Goal: Check status: Check status

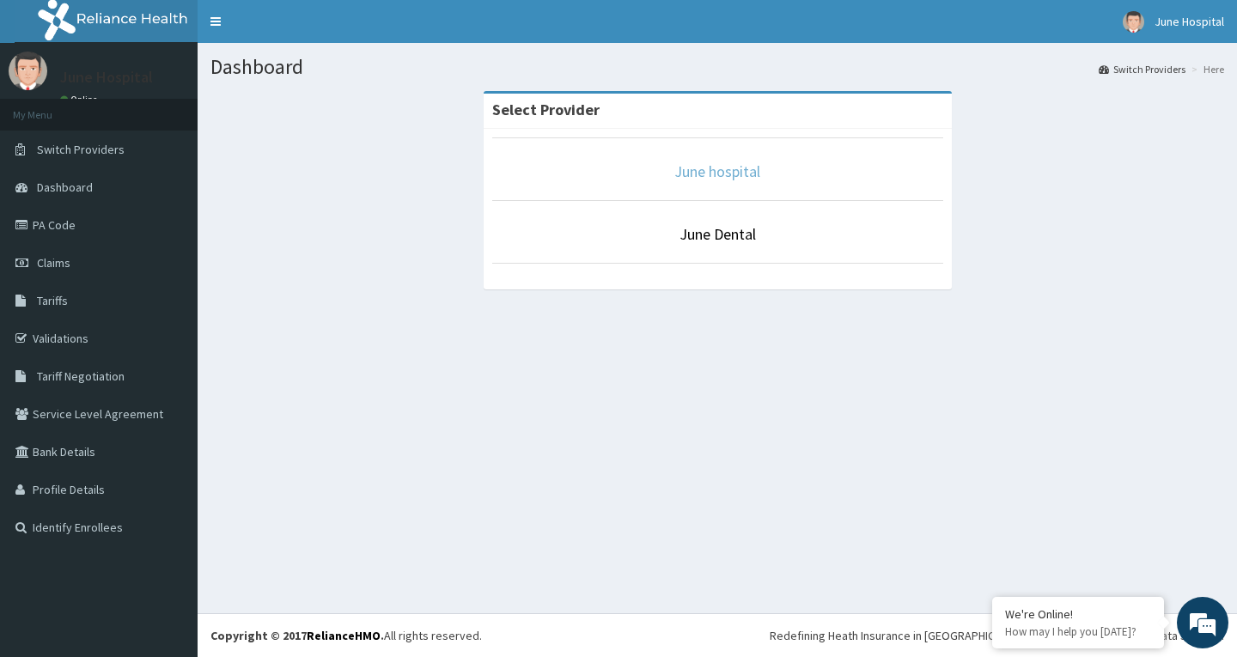
click at [715, 167] on link "June hospital" at bounding box center [717, 171] width 86 height 20
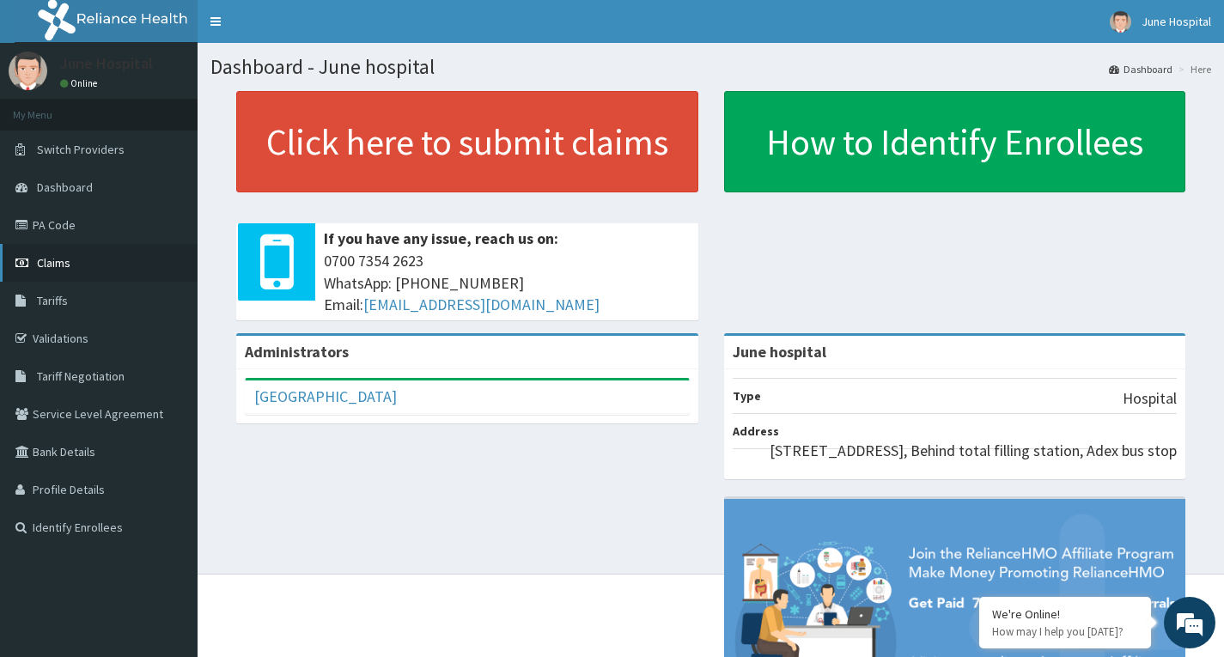
click at [54, 262] on span "Claims" at bounding box center [53, 262] width 33 height 15
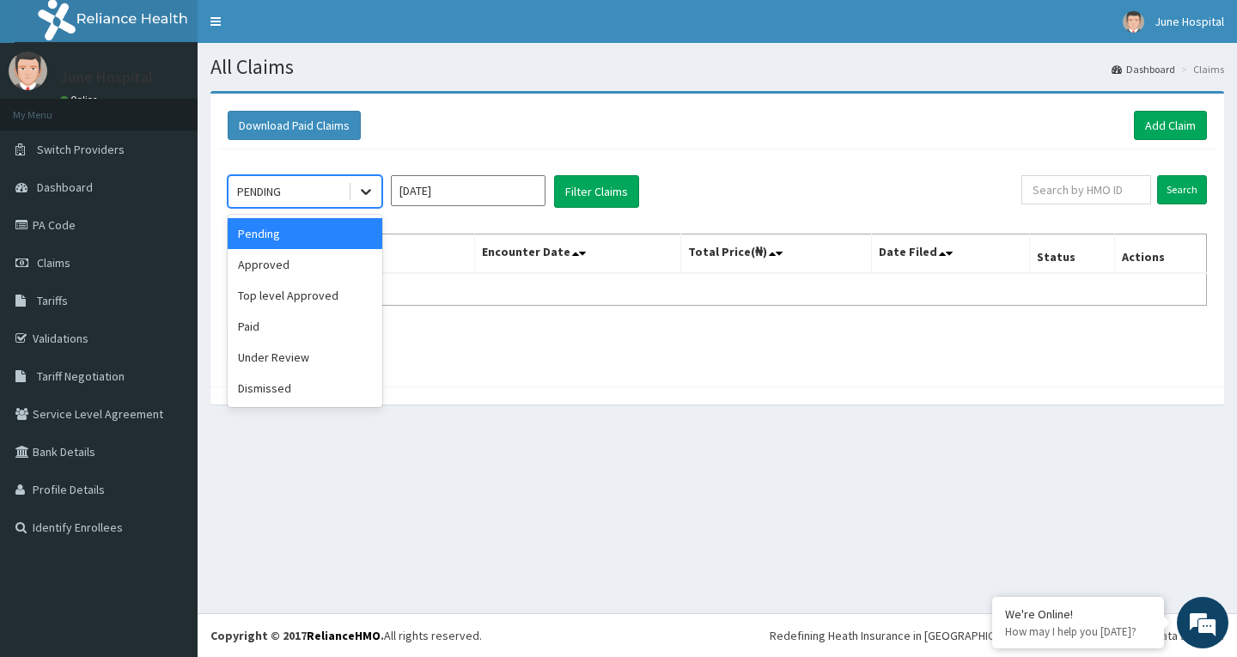
click at [368, 188] on icon at bounding box center [365, 191] width 17 height 17
click at [350, 268] on div "Approved" at bounding box center [305, 264] width 155 height 31
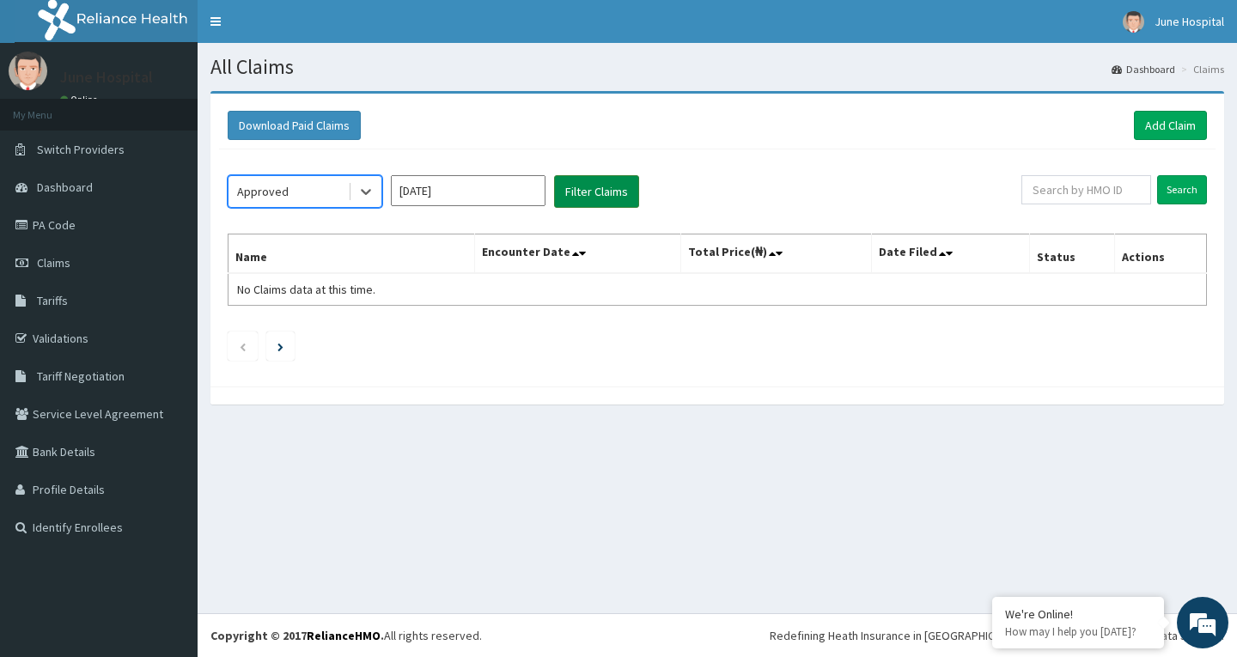
click at [601, 189] on button "Filter Claims" at bounding box center [596, 191] width 85 height 33
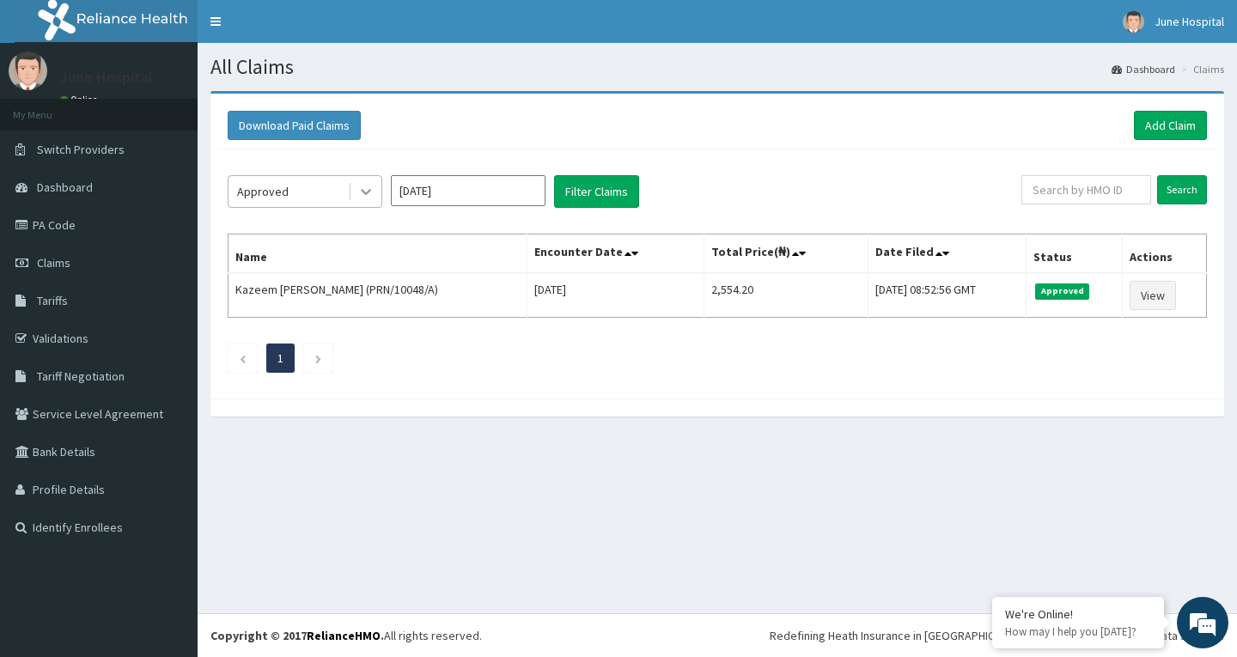
click at [367, 193] on icon at bounding box center [366, 193] width 10 height 6
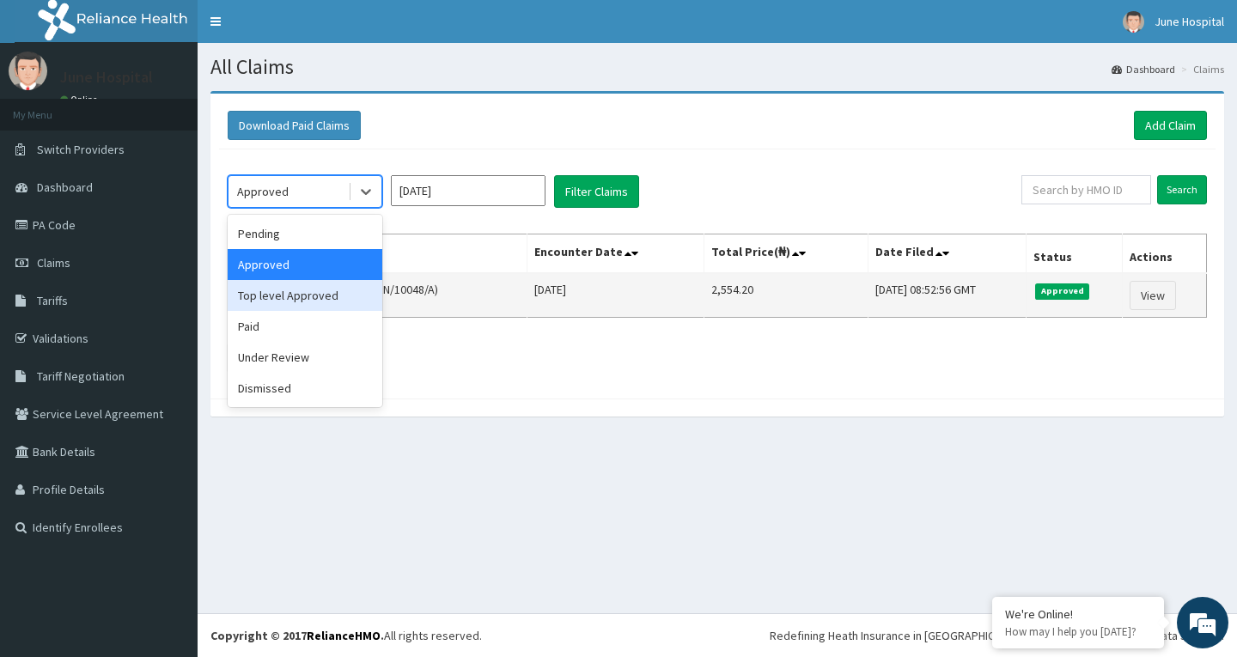
drag, startPoint x: 350, startPoint y: 295, endPoint x: 362, endPoint y: 283, distance: 16.4
click at [350, 295] on div "Top level Approved" at bounding box center [305, 295] width 155 height 31
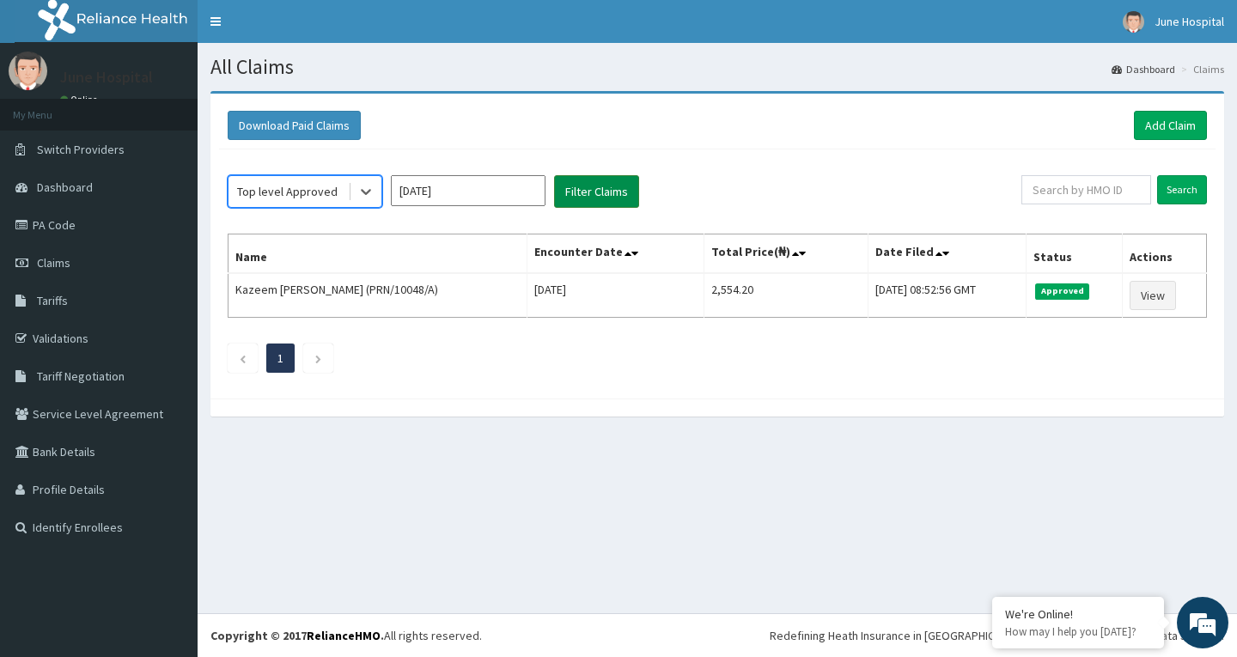
click at [610, 176] on button "Filter Claims" at bounding box center [596, 191] width 85 height 33
click at [618, 182] on button "Filter Claims" at bounding box center [596, 191] width 85 height 33
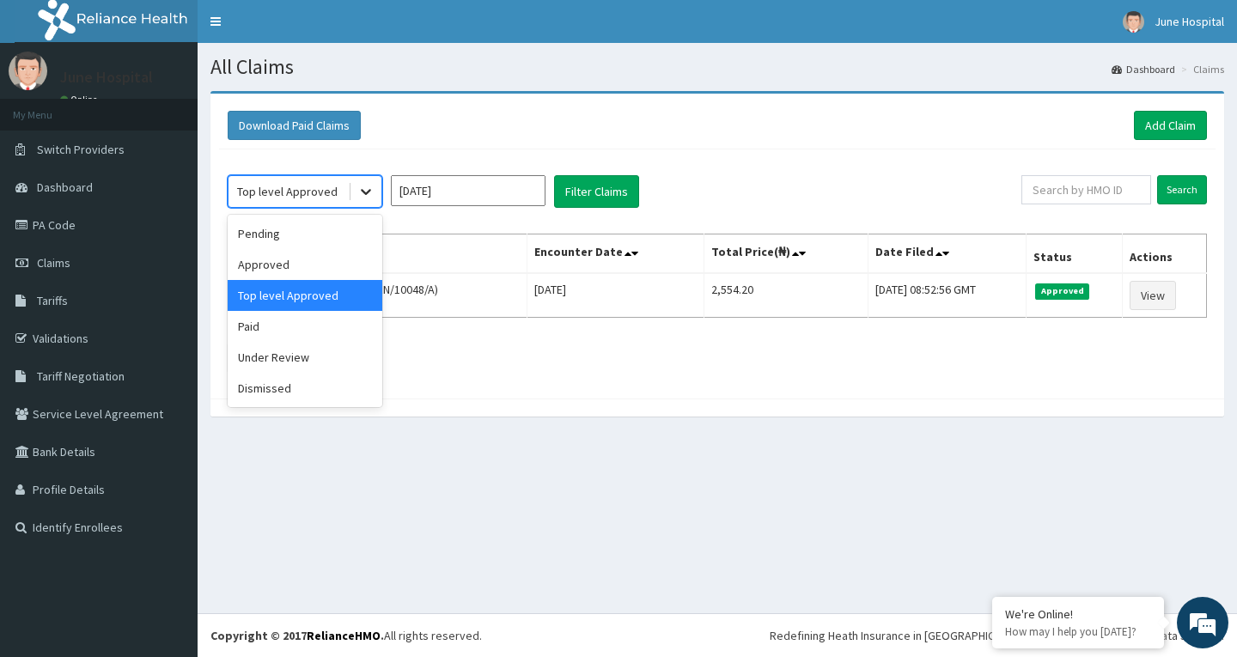
click at [363, 190] on icon at bounding box center [365, 191] width 17 height 17
click at [338, 328] on div "Paid" at bounding box center [305, 326] width 155 height 31
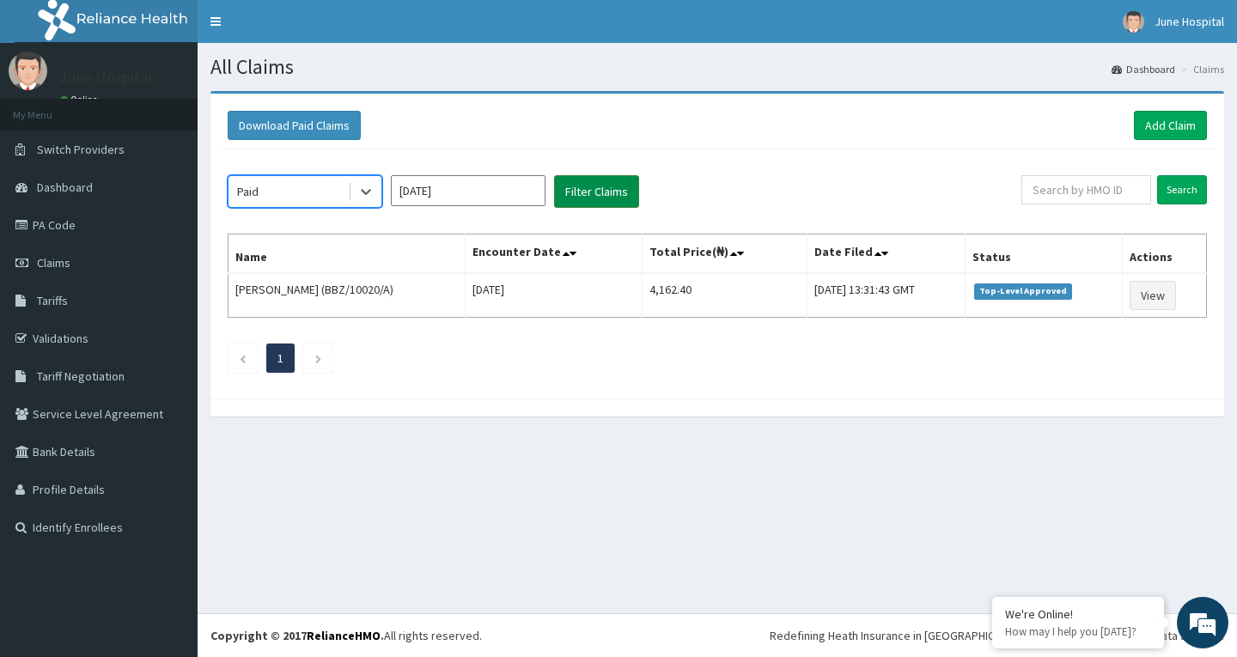
click at [595, 183] on button "Filter Claims" at bounding box center [596, 191] width 85 height 33
click at [588, 189] on button "Filter Claims" at bounding box center [596, 191] width 85 height 33
click at [451, 188] on input "[DATE]" at bounding box center [468, 190] width 155 height 31
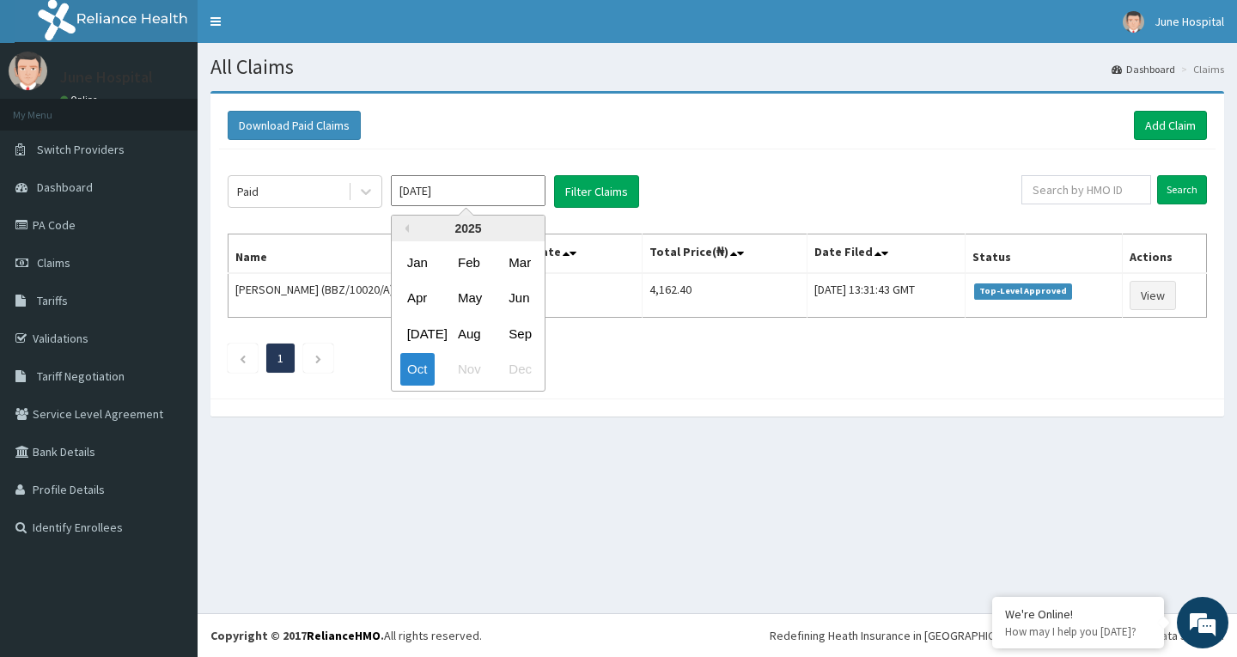
drag, startPoint x: 516, startPoint y: 329, endPoint x: 561, endPoint y: 252, distance: 88.5
click at [516, 327] on div "Sep" at bounding box center [519, 334] width 34 height 32
type input "Sep 2025"
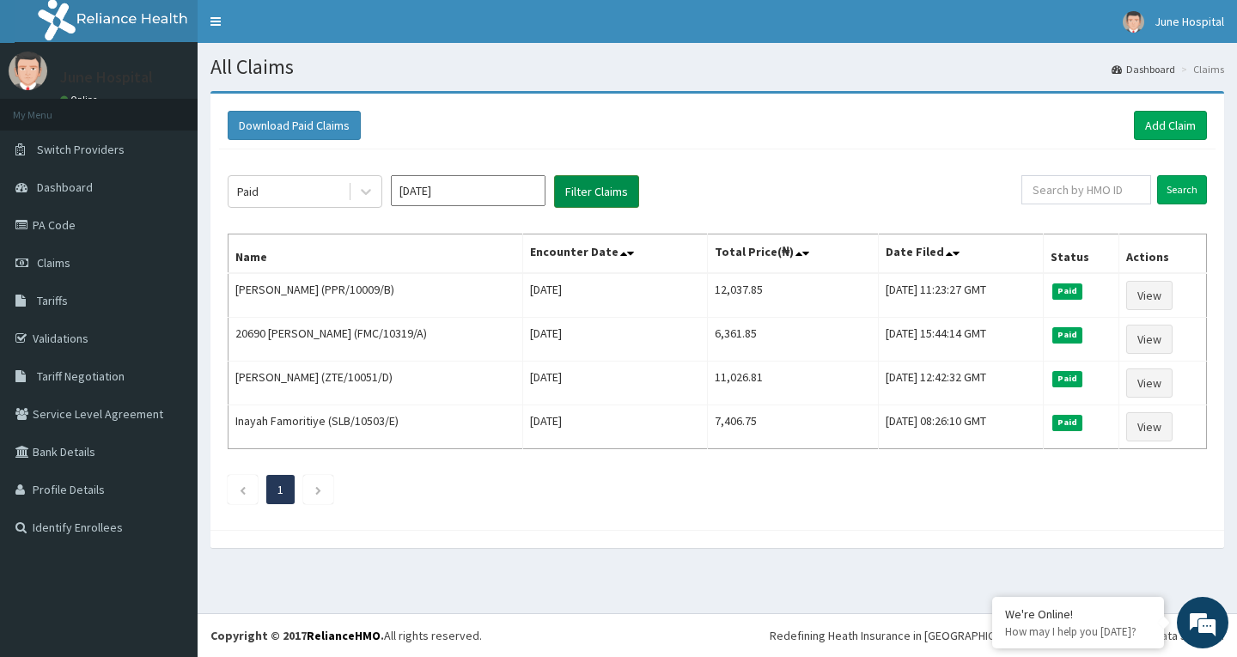
click at [606, 185] on button "Filter Claims" at bounding box center [596, 191] width 85 height 33
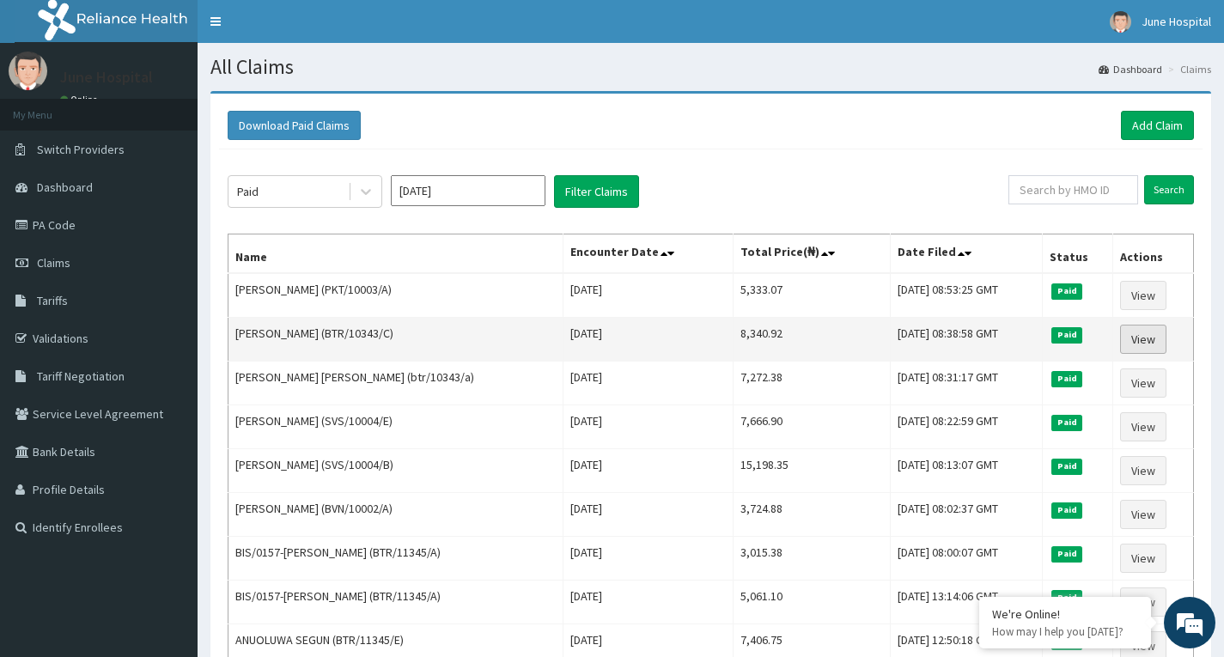
click at [1141, 338] on link "View" at bounding box center [1143, 339] width 46 height 29
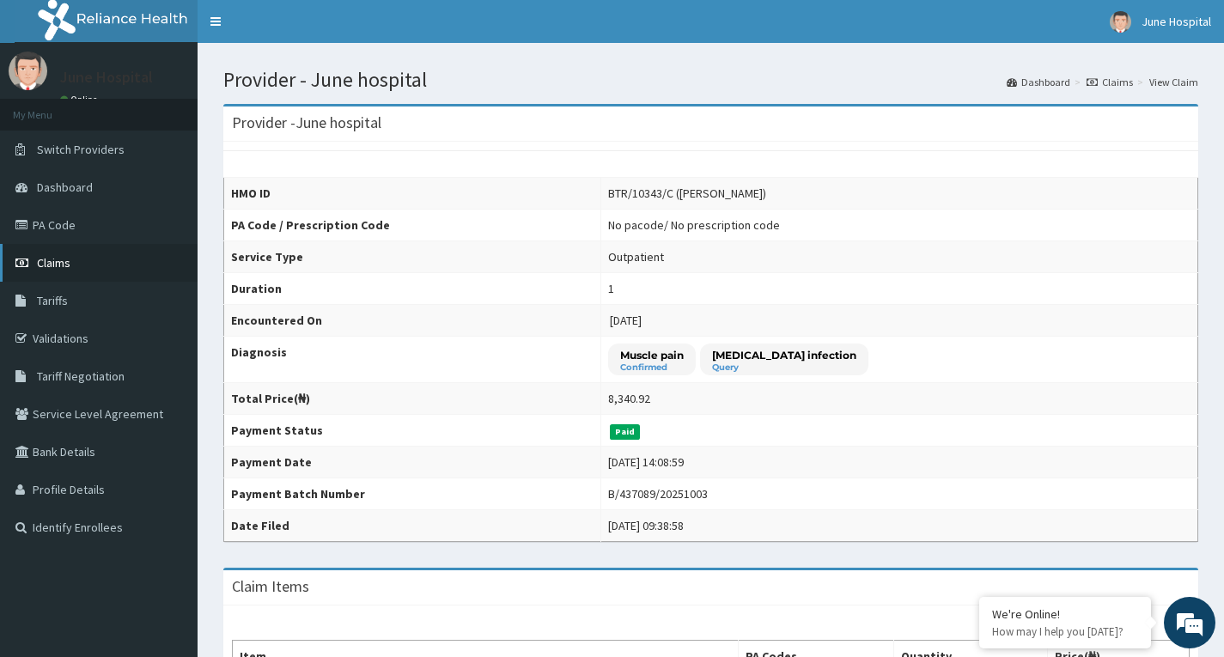
click at [55, 260] on span "Claims" at bounding box center [53, 262] width 33 height 15
